Goal: Navigation & Orientation: Find specific page/section

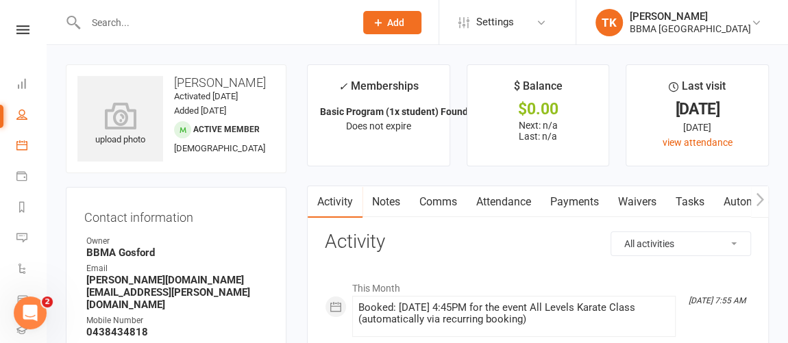
click at [17, 156] on link "Calendar" at bounding box center [31, 147] width 31 height 31
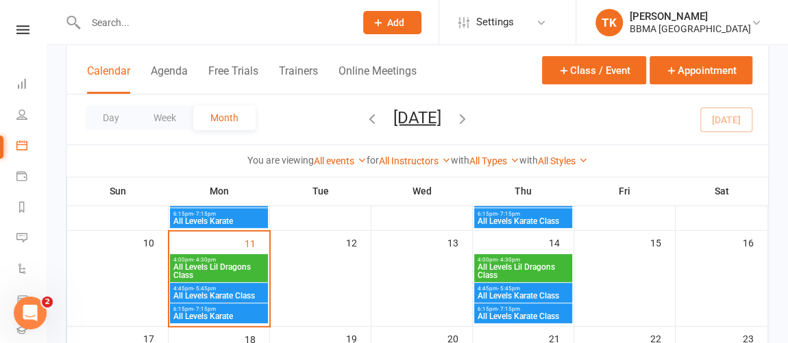
scroll to position [251, 0]
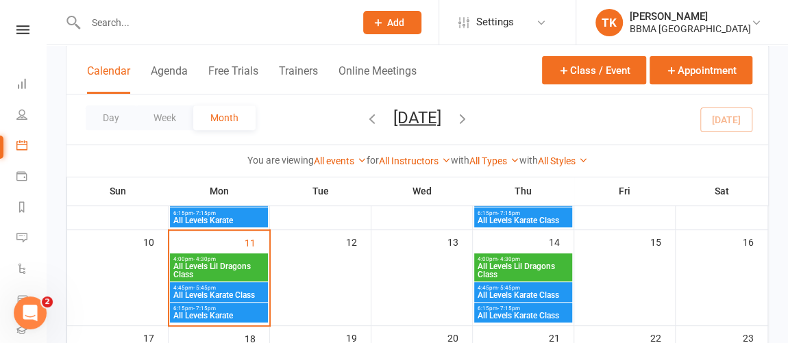
click at [198, 262] on span "All Levels Lil Dragons Class" at bounding box center [219, 270] width 92 height 16
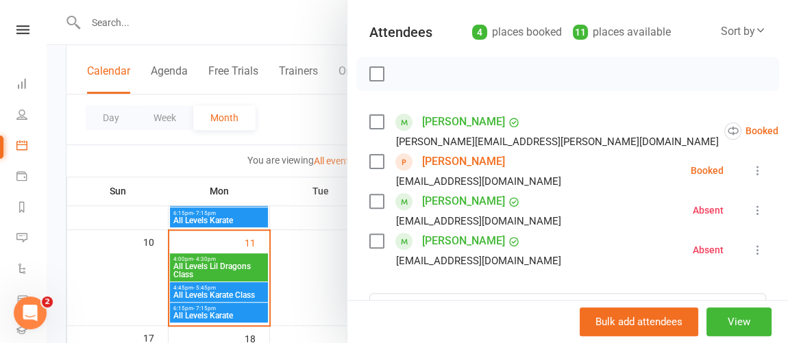
scroll to position [143, 0]
click at [203, 295] on div at bounding box center [417, 171] width 741 height 343
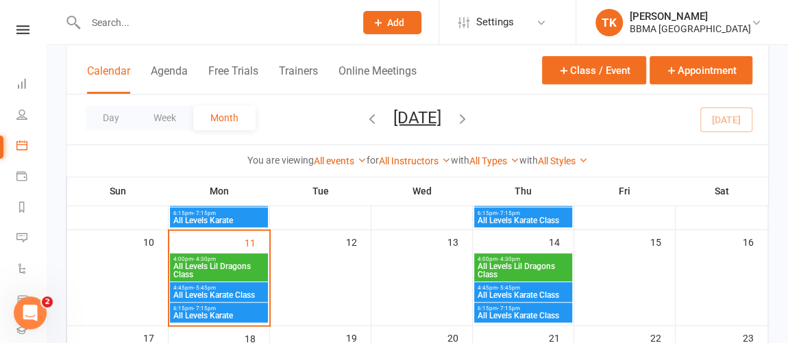
click at [203, 295] on span "All Levels Karate Class" at bounding box center [219, 295] width 92 height 8
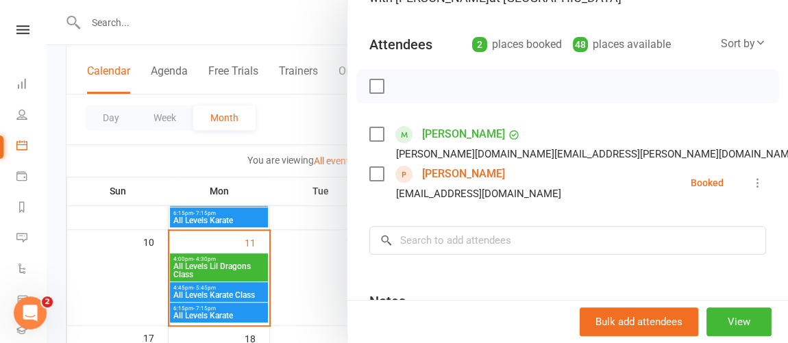
scroll to position [132, 0]
click at [237, 311] on div at bounding box center [417, 171] width 741 height 343
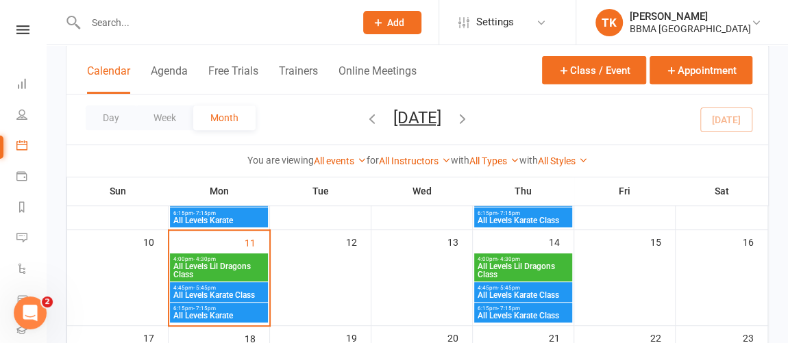
click at [237, 312] on span "All Levels Karate" at bounding box center [219, 316] width 92 height 8
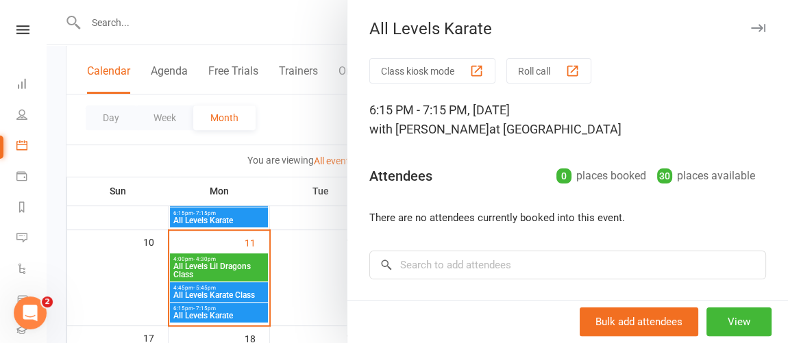
click at [237, 289] on div at bounding box center [417, 171] width 741 height 343
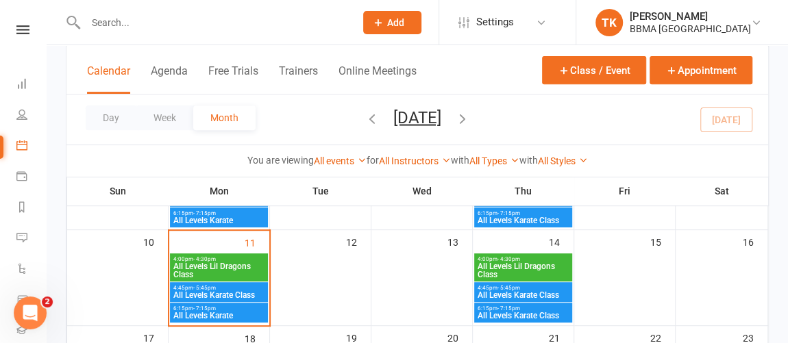
click at [237, 291] on span "All Levels Karate Class" at bounding box center [219, 295] width 92 height 8
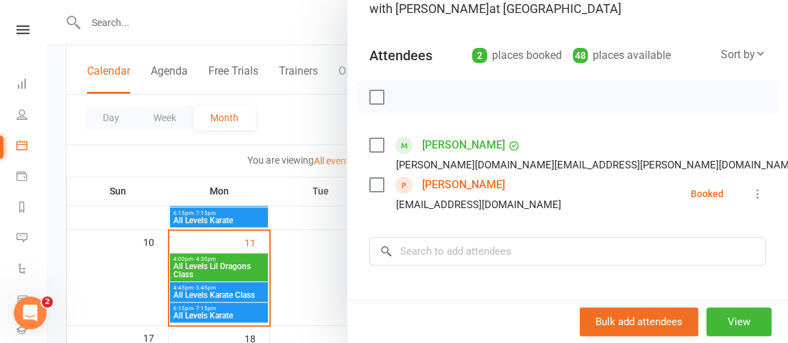
scroll to position [119, 0]
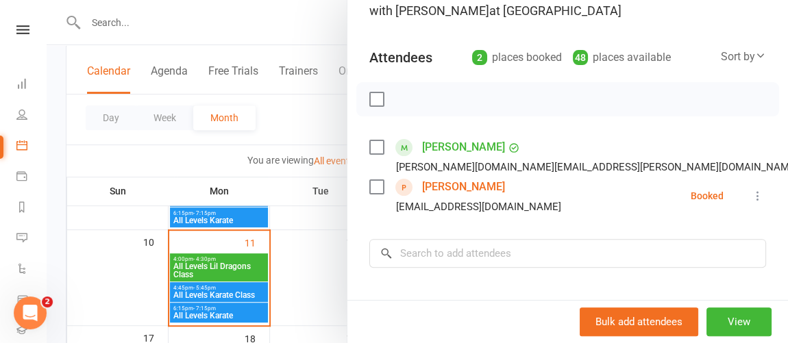
click at [427, 188] on link "[PERSON_NAME]" at bounding box center [463, 187] width 83 height 22
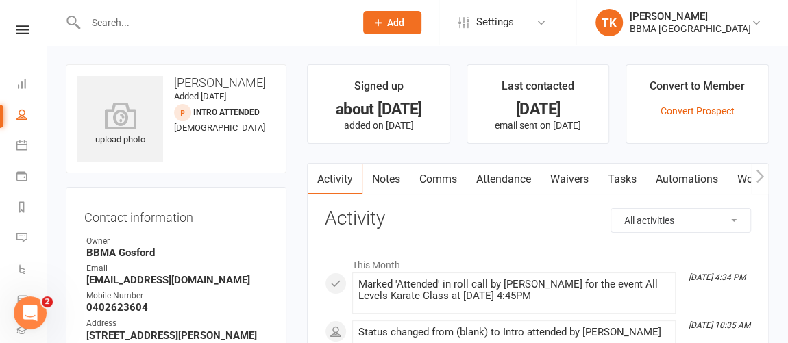
click at [390, 166] on link "Notes" at bounding box center [385, 180] width 47 height 32
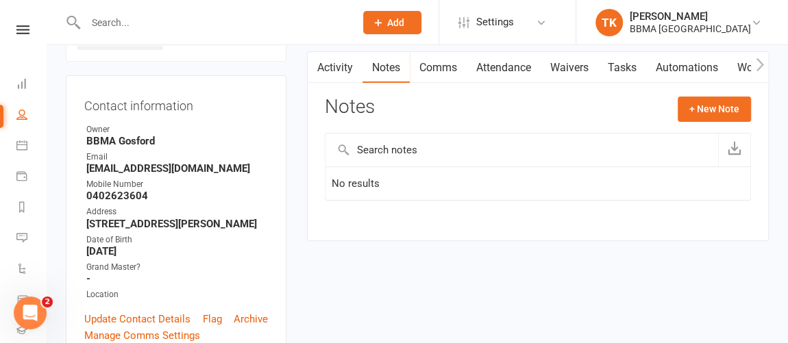
scroll to position [112, 0]
click at [339, 58] on link "Activity" at bounding box center [335, 68] width 55 height 32
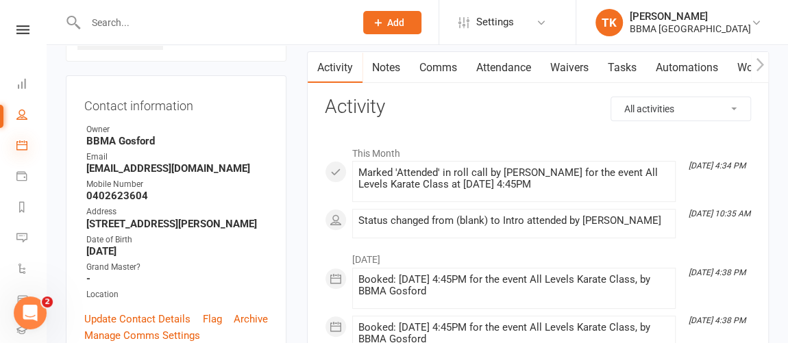
click at [22, 145] on icon at bounding box center [21, 145] width 11 height 11
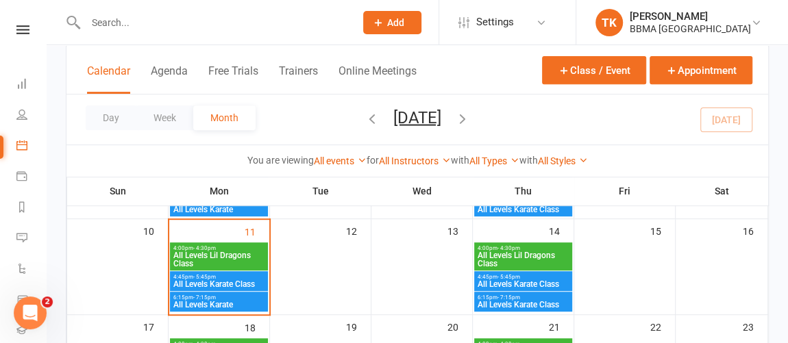
scroll to position [264, 0]
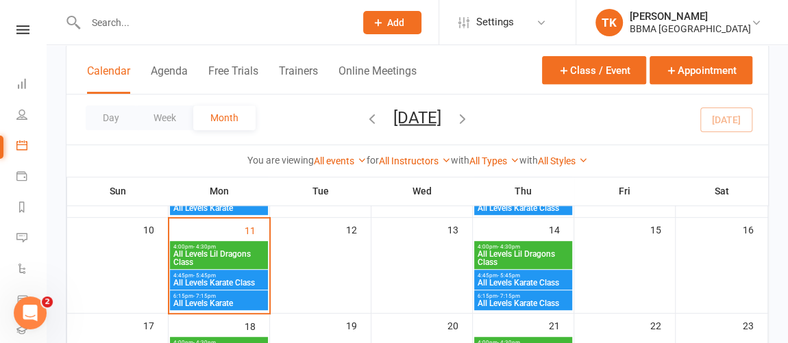
click at [232, 258] on span "All Levels Lil Dragons Class" at bounding box center [219, 258] width 92 height 16
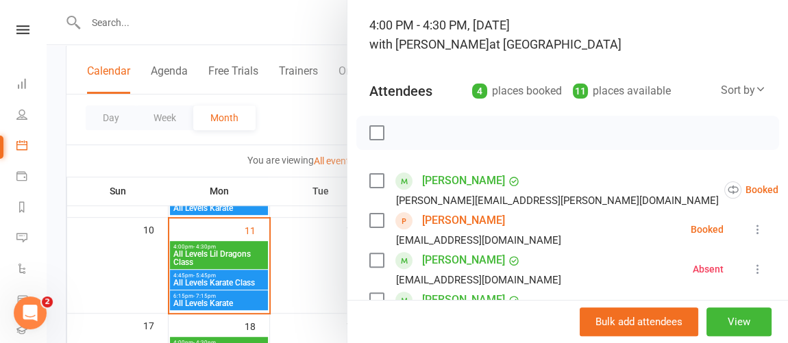
scroll to position [86, 0]
click at [451, 214] on link "[PERSON_NAME]" at bounding box center [463, 220] width 83 height 22
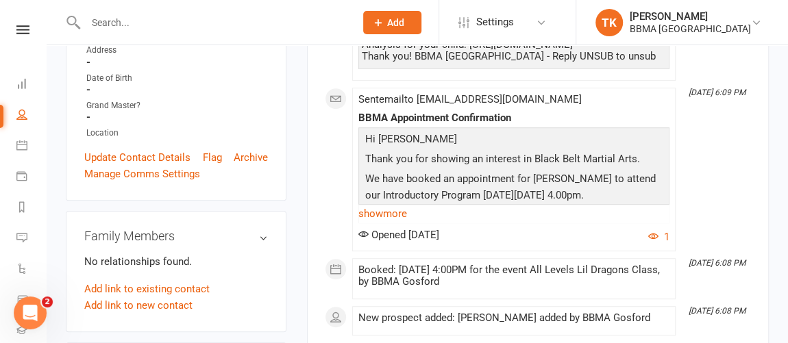
scroll to position [279, 0]
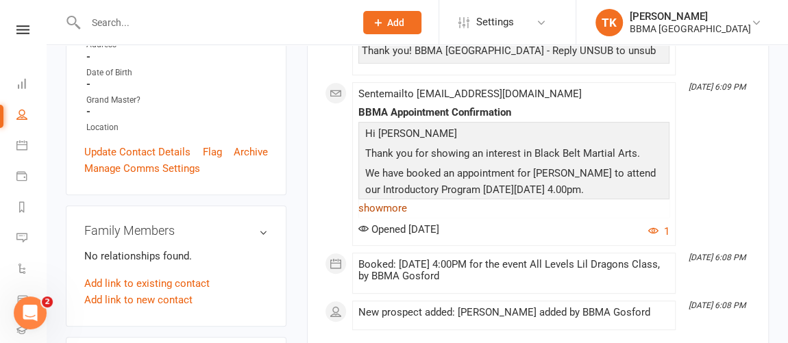
click at [402, 209] on link "show more" at bounding box center [513, 208] width 311 height 19
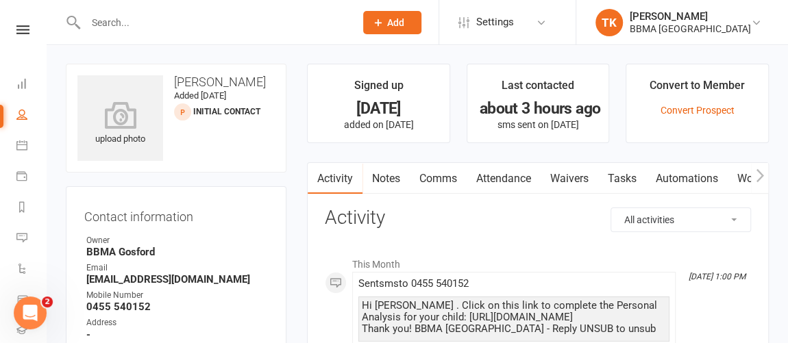
scroll to position [0, 0]
click at [16, 151] on icon at bounding box center [21, 145] width 11 height 11
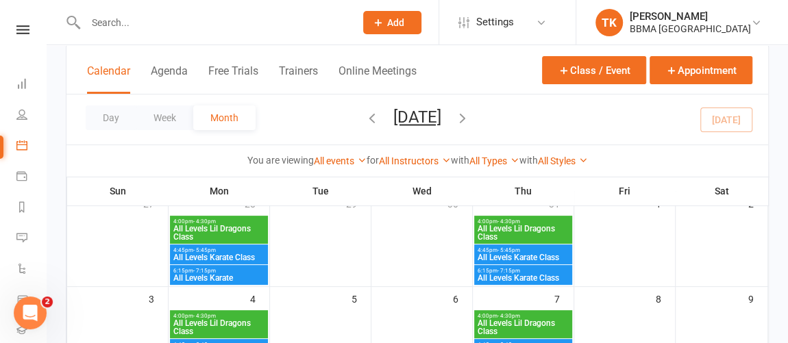
scroll to position [238, 0]
